Goal: Task Accomplishment & Management: Use online tool/utility

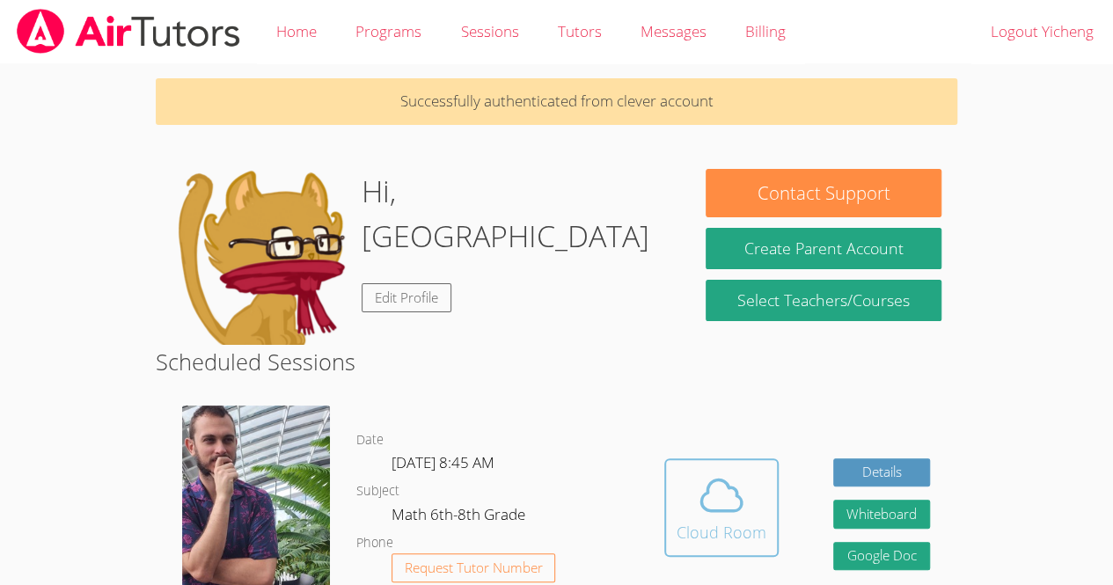
click at [726, 522] on div "Cloud Room" at bounding box center [722, 532] width 90 height 25
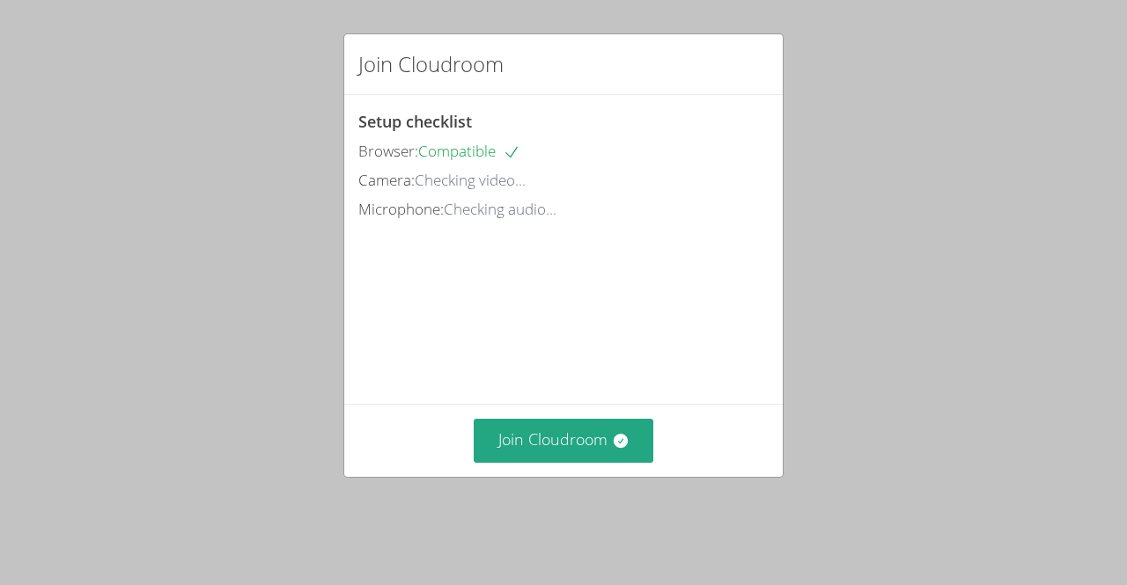
click at [610, 435] on div "Join Cloudroom" at bounding box center [563, 440] width 438 height 72
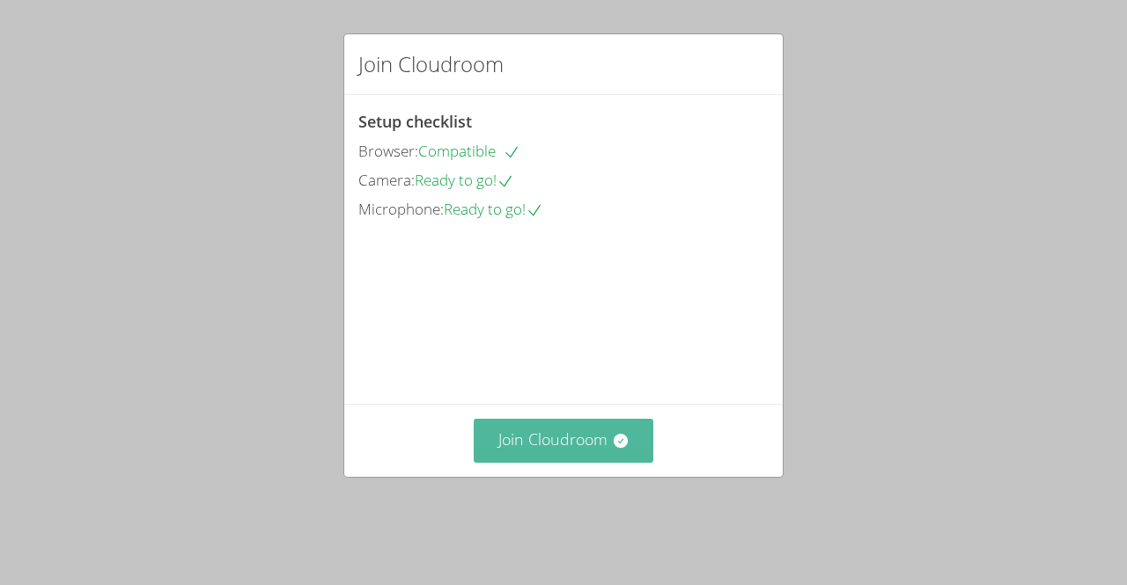
click at [612, 462] on button "Join Cloudroom" at bounding box center [564, 440] width 180 height 43
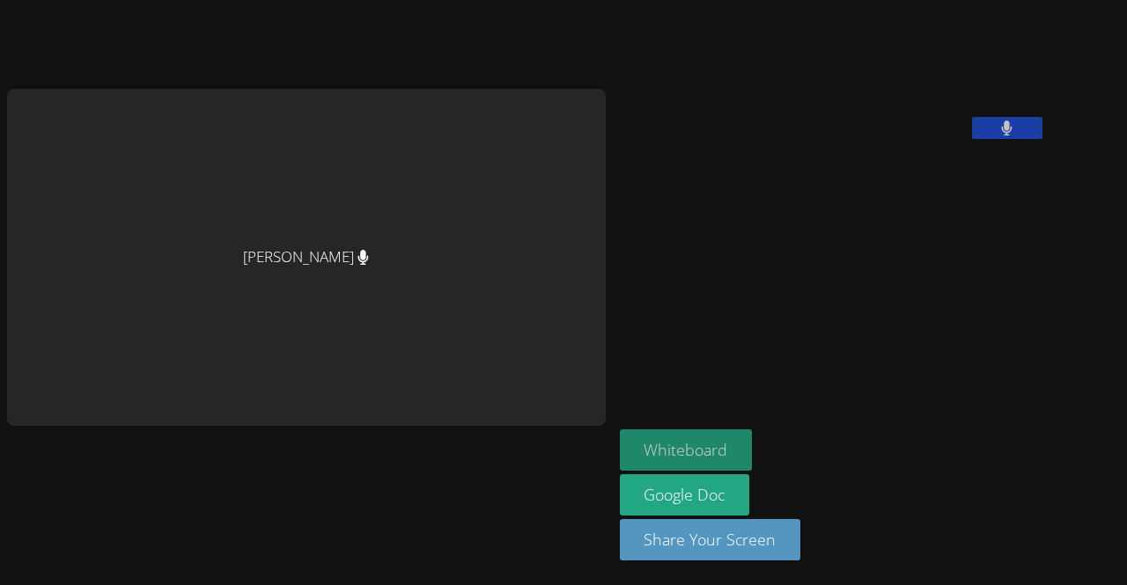
click at [620, 441] on button "Whiteboard" at bounding box center [686, 450] width 133 height 41
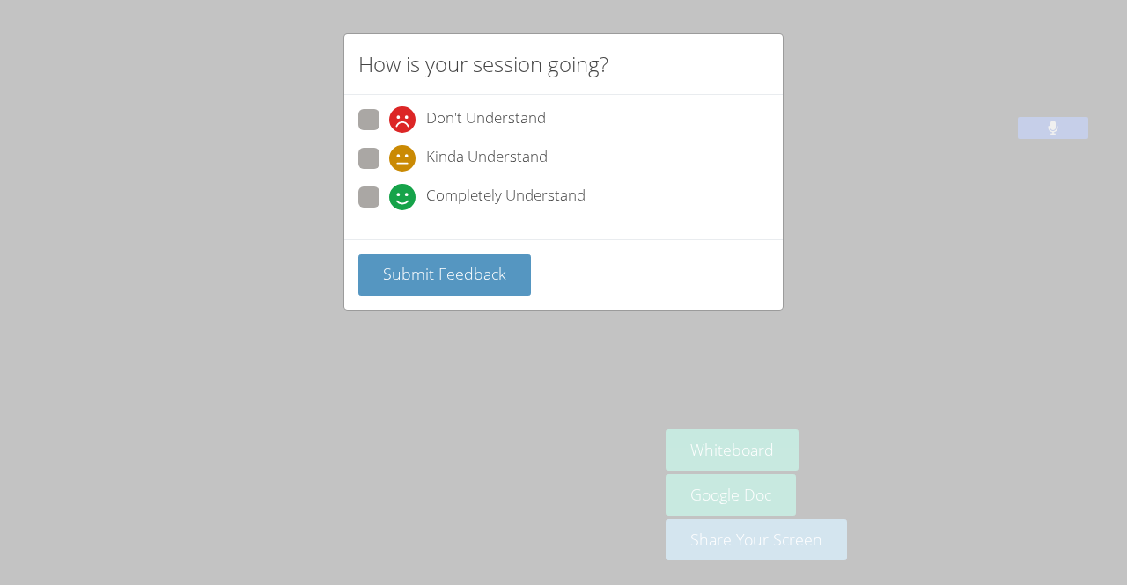
click at [367, 208] on label "Completely Understand" at bounding box center [471, 199] width 227 height 24
click at [389, 202] on input "Completely Understand" at bounding box center [396, 194] width 15 height 15
radio input "true"
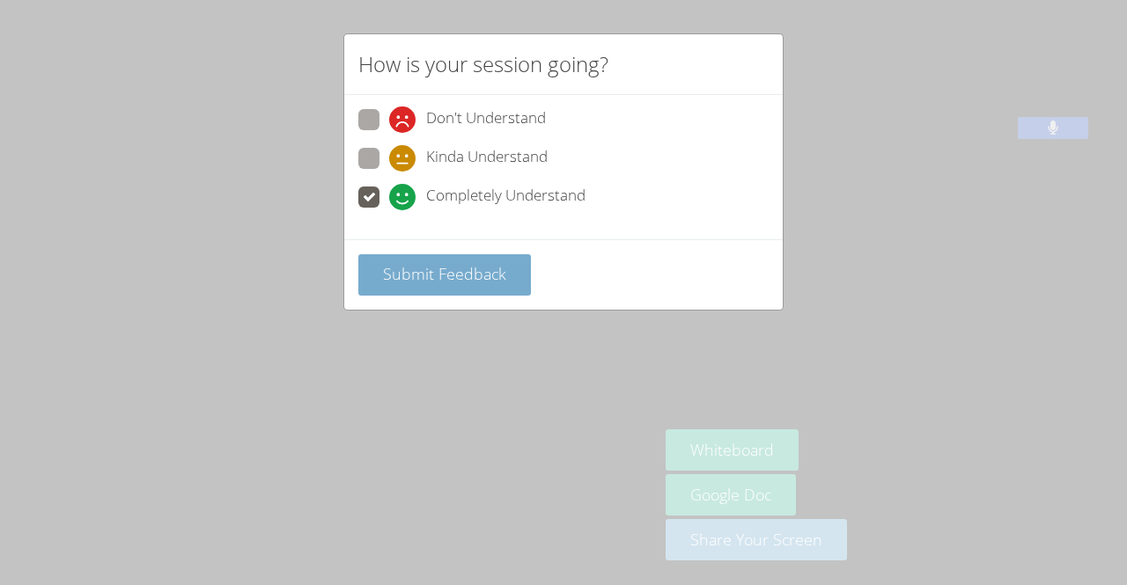
click at [470, 279] on span "Submit Feedback" at bounding box center [444, 273] width 123 height 21
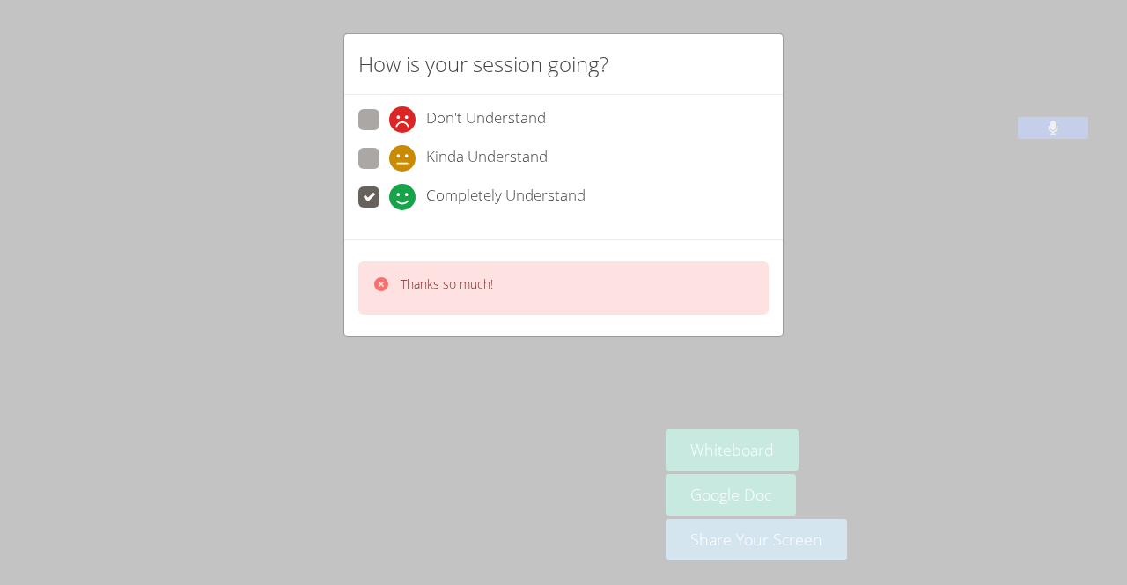
click at [378, 277] on icon at bounding box center [381, 284] width 14 height 14
click at [376, 282] on icon at bounding box center [381, 284] width 14 height 14
